Goal: Navigation & Orientation: Find specific page/section

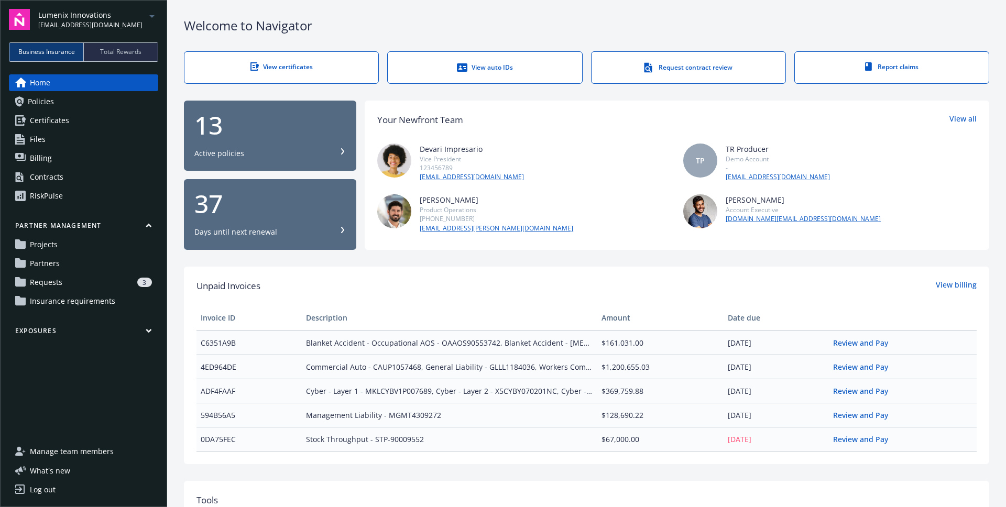
click at [146, 26] on div "Lumenix Innovations biproducer.demo@newfront.com" at bounding box center [98, 19] width 120 height 20
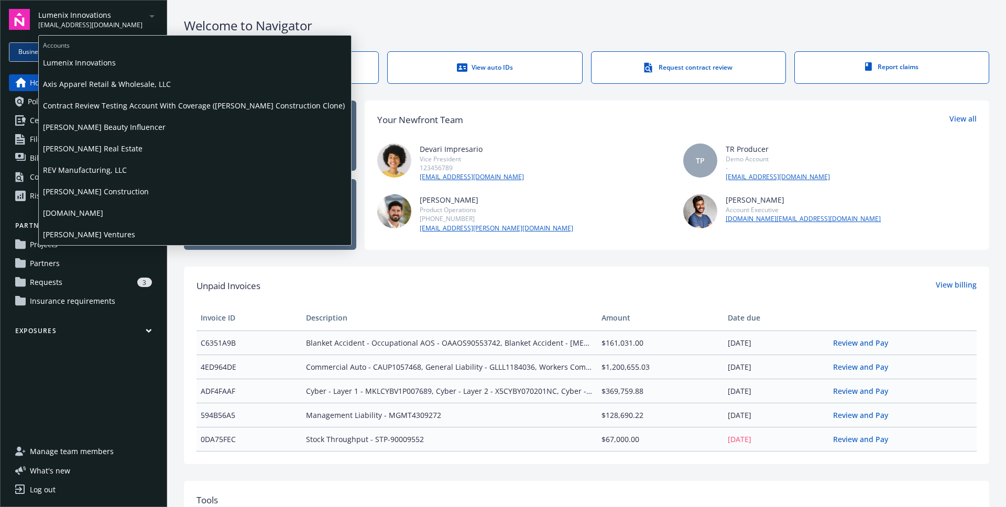
click at [99, 189] on span "Staub-Eckert Construction" at bounding box center [195, 191] width 304 height 21
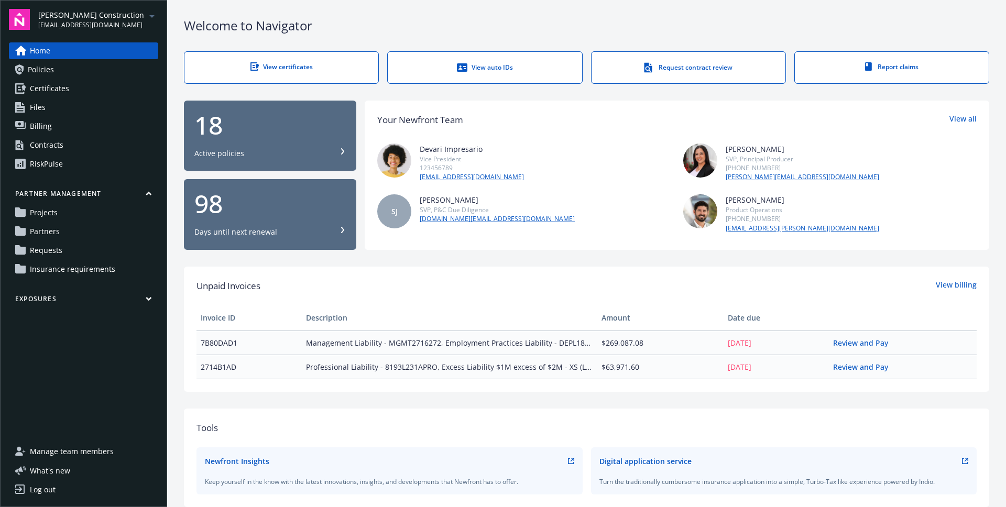
click at [123, 13] on span "Staub-Eckert Construction" at bounding box center [91, 14] width 106 height 11
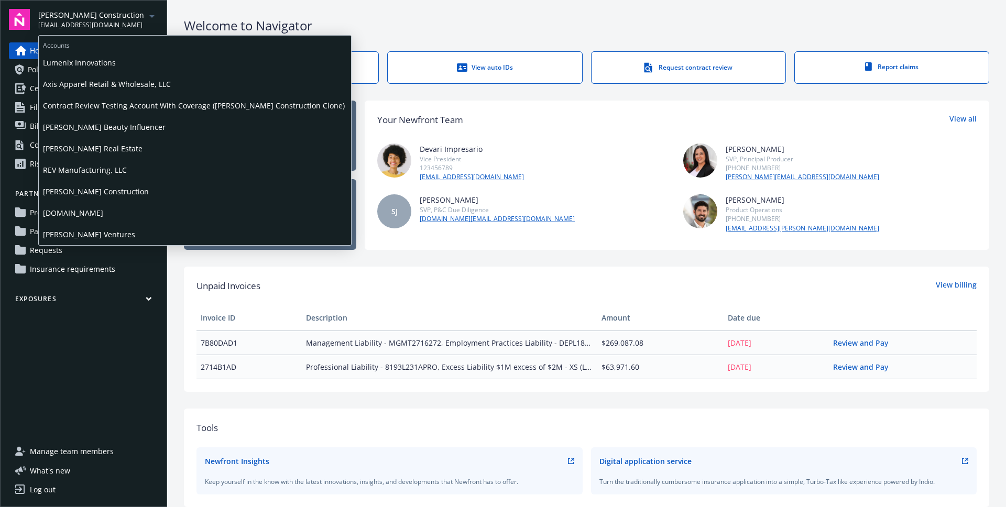
click at [72, 61] on span "Lumenix Innovations" at bounding box center [195, 62] width 304 height 21
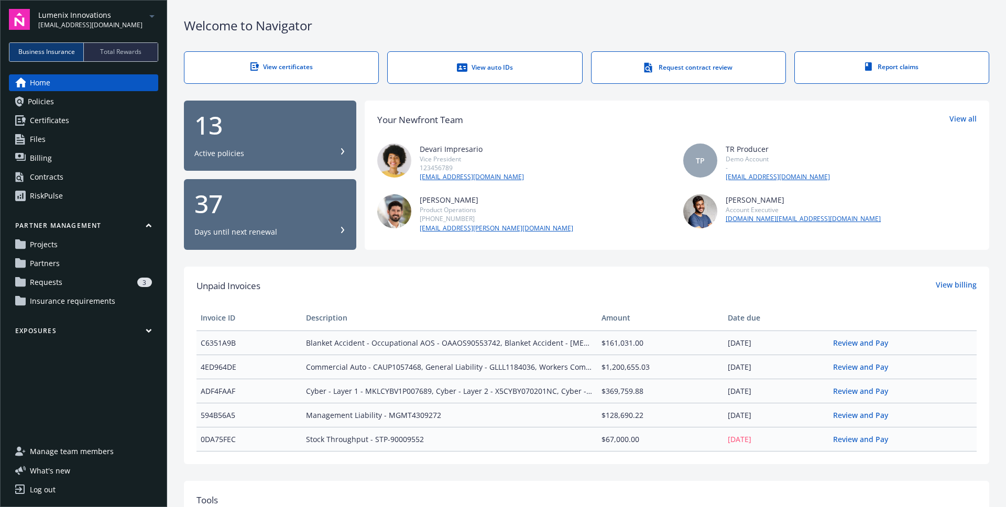
click at [70, 487] on link "Log out" at bounding box center [83, 489] width 149 height 17
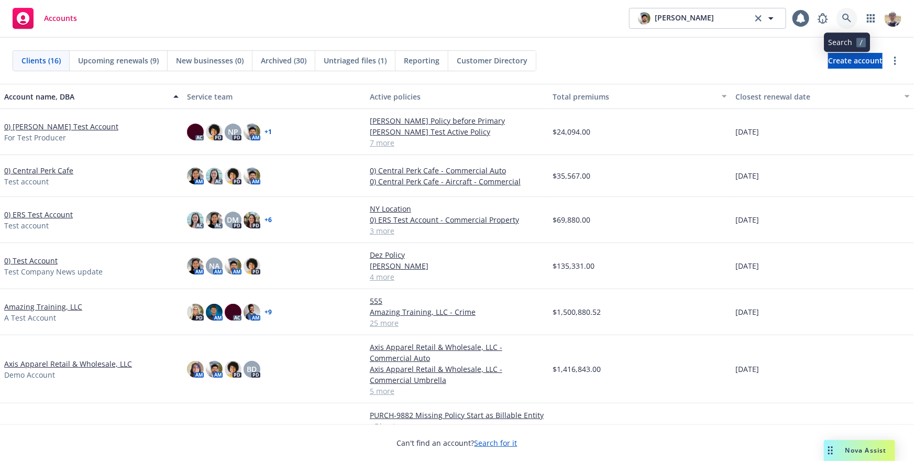
click at [848, 25] on link at bounding box center [846, 18] width 21 height 21
